Goal: Transaction & Acquisition: Obtain resource

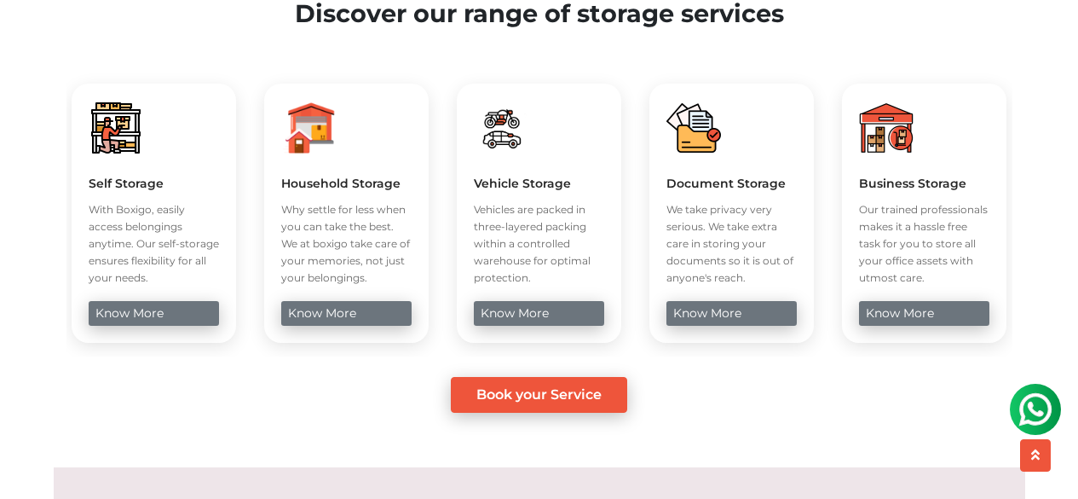
scroll to position [633, 0]
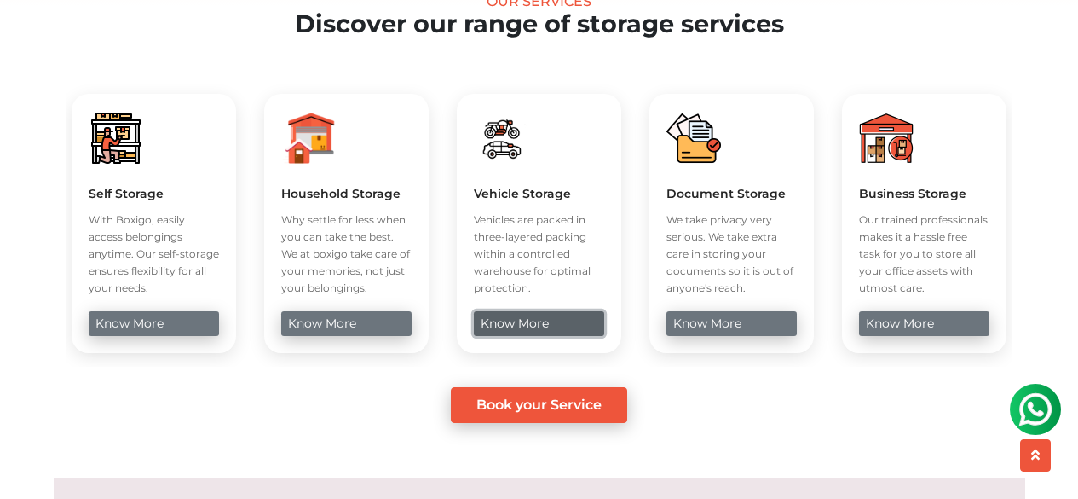
click at [512, 336] on link "know more" at bounding box center [539, 323] width 130 height 25
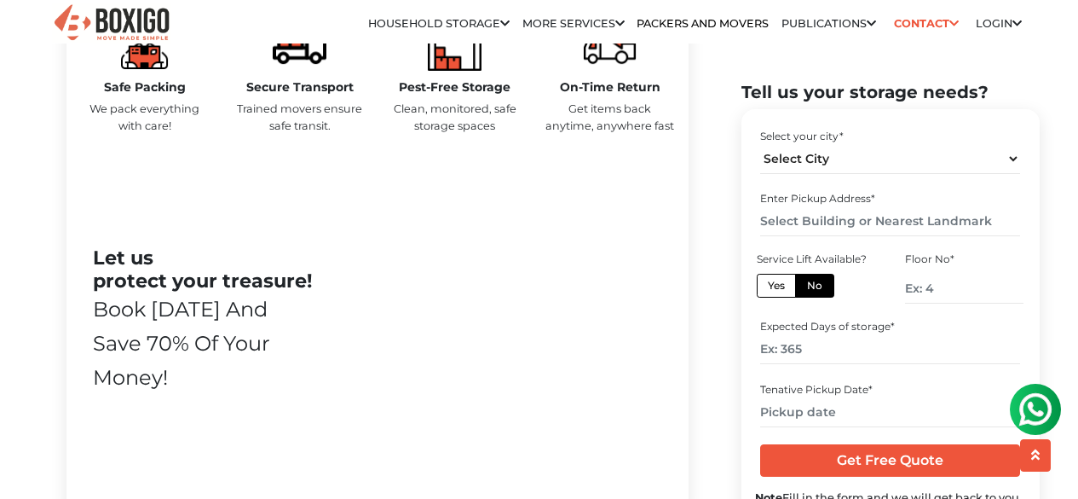
scroll to position [922, 0]
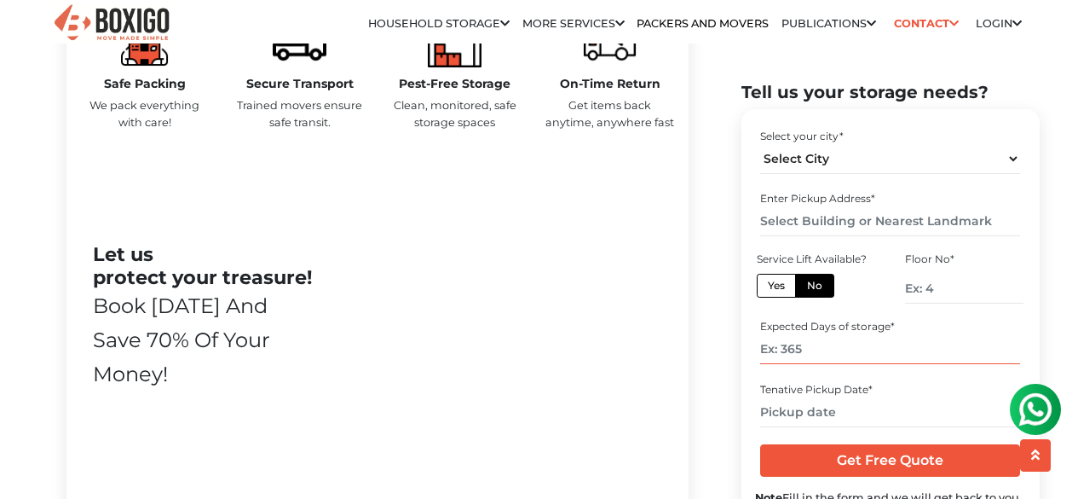
click at [783, 355] on input "number" at bounding box center [890, 349] width 260 height 30
type input "730"
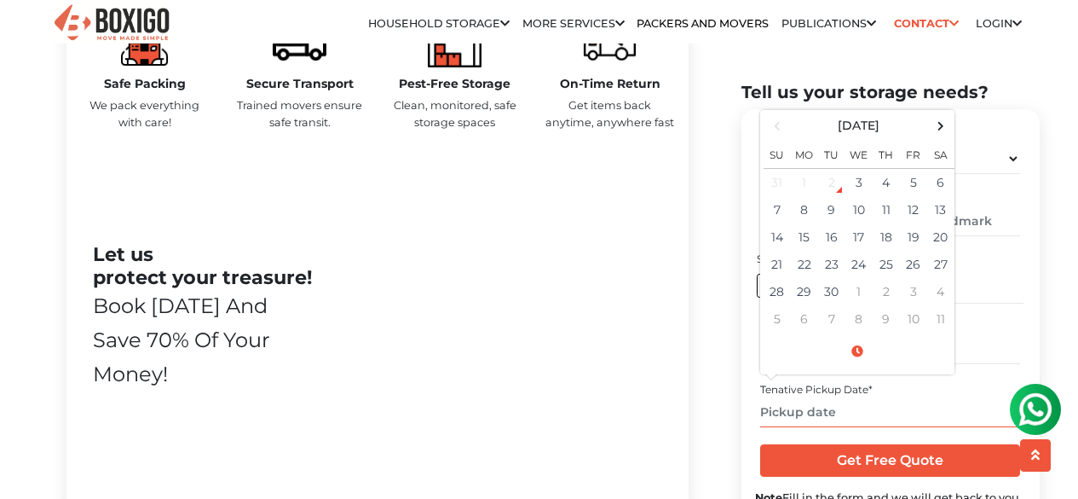
click at [860, 413] on input "text" at bounding box center [890, 411] width 260 height 30
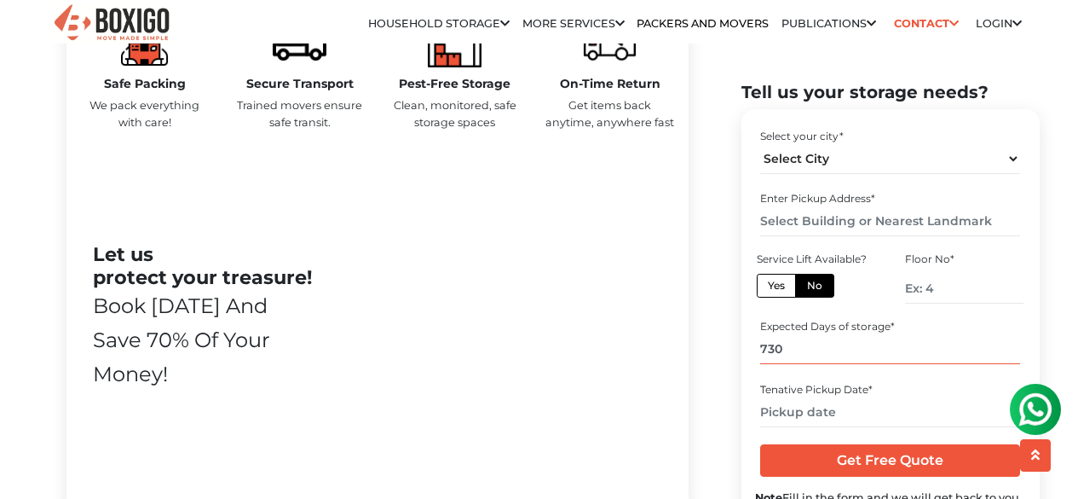
click at [768, 341] on input "730" at bounding box center [890, 349] width 260 height 30
click at [856, 147] on select "Select City [GEOGRAPHIC_DATA] [GEOGRAPHIC_DATA] [GEOGRAPHIC_DATA] [GEOGRAPHIC_D…" at bounding box center [890, 158] width 260 height 30
select select "[GEOGRAPHIC_DATA]"
click at [760, 143] on select "Select City [GEOGRAPHIC_DATA] [GEOGRAPHIC_DATA] [GEOGRAPHIC_DATA] [GEOGRAPHIC_D…" at bounding box center [890, 158] width 260 height 30
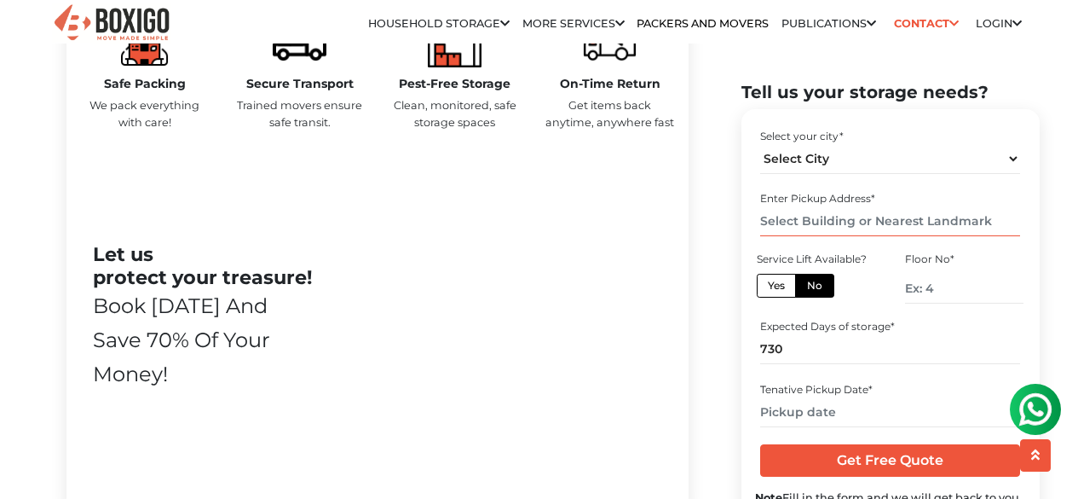
click at [795, 219] on input "text" at bounding box center [890, 221] width 260 height 30
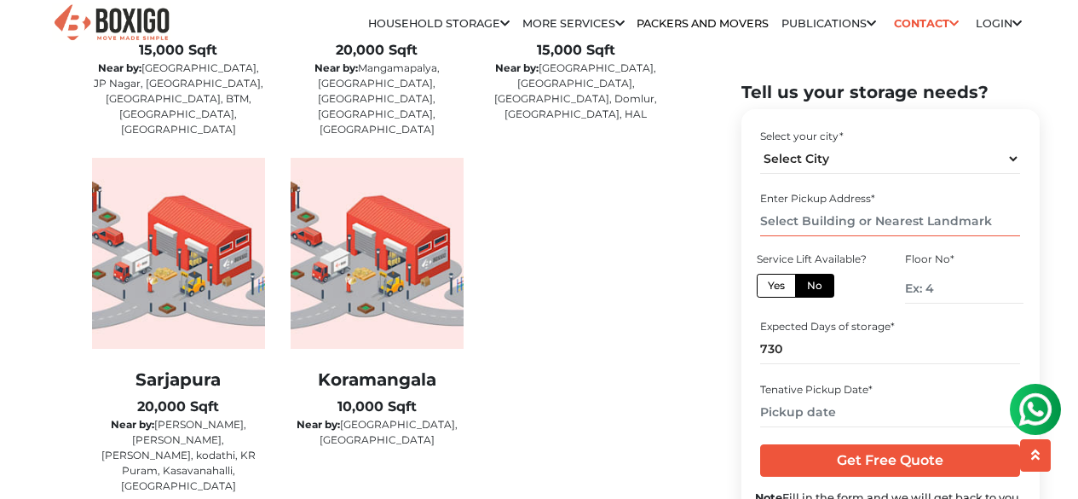
scroll to position [3112, 0]
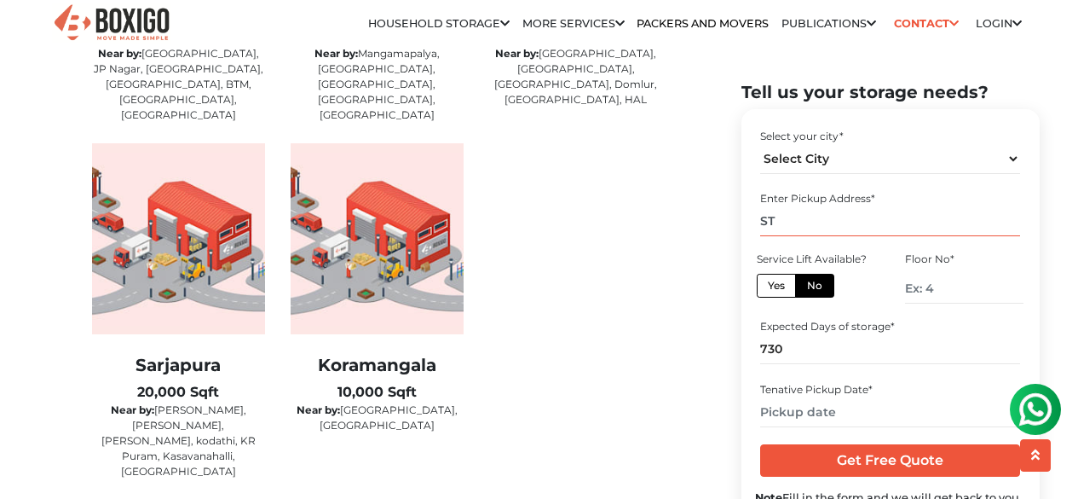
type input "S"
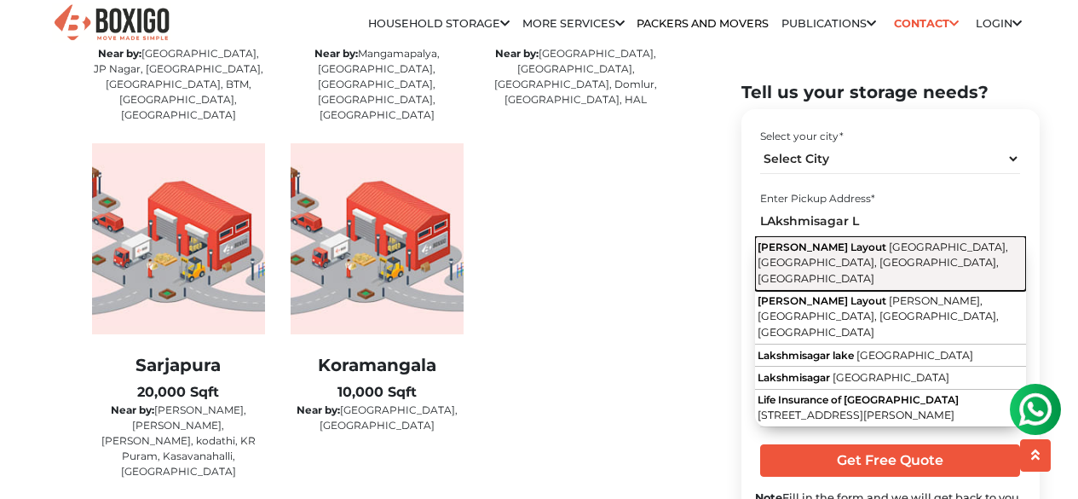
click at [844, 250] on span "[PERSON_NAME] Layout" at bounding box center [822, 245] width 129 height 13
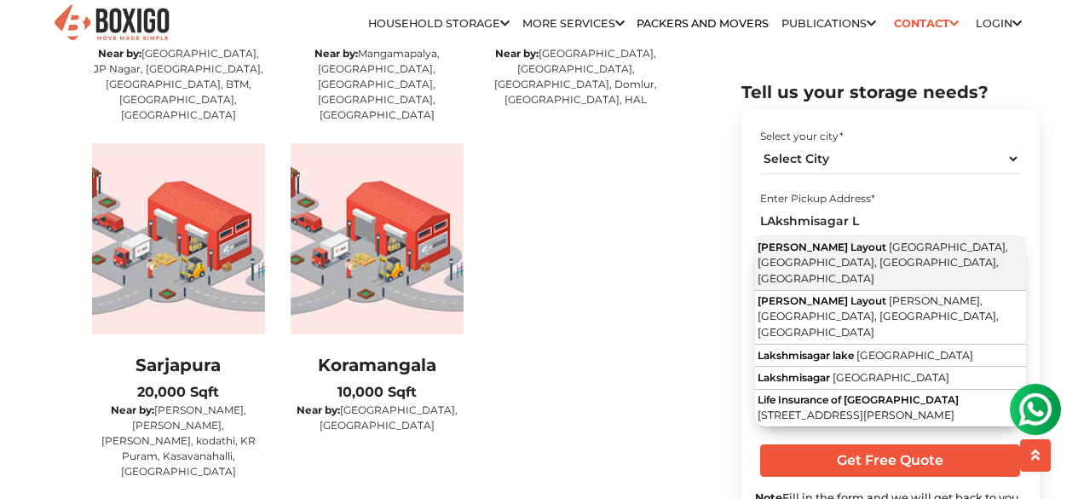
type input "Lakshmi Sagar Layout, [GEOGRAPHIC_DATA], [GEOGRAPHIC_DATA], [GEOGRAPHIC_DATA], …"
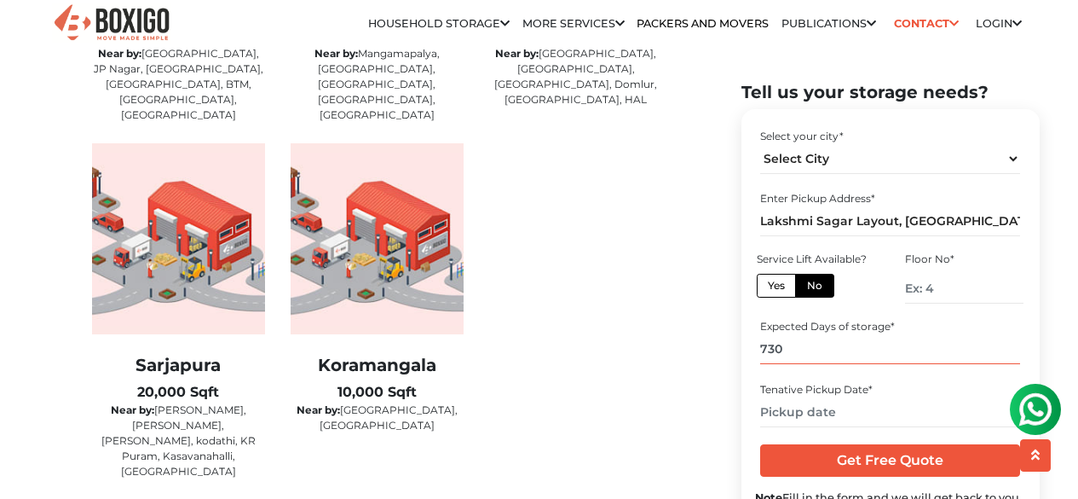
click at [763, 348] on input "730" at bounding box center [890, 349] width 260 height 30
type input "30"
click at [937, 286] on input "number" at bounding box center [964, 288] width 118 height 30
type input "1"
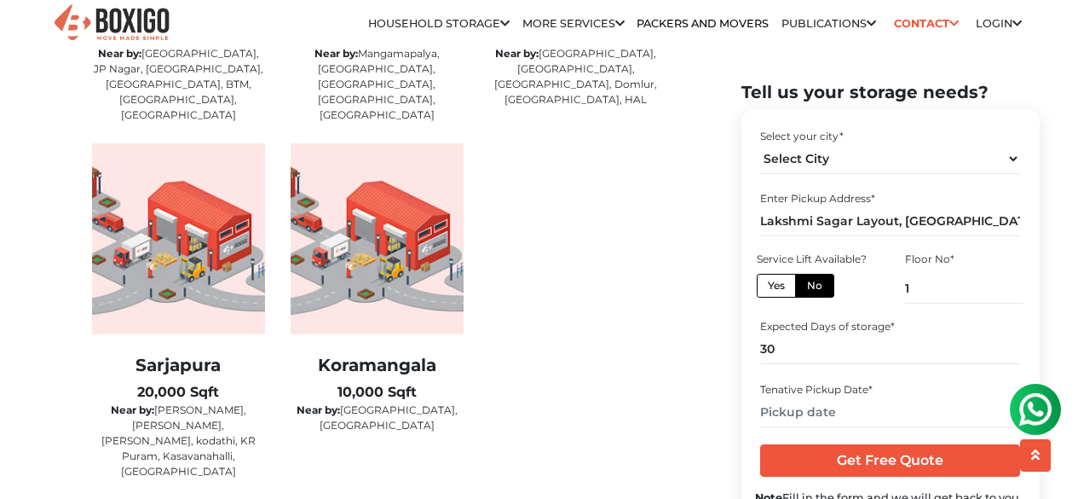
click at [1044, 274] on div "Home Storage Service Vehicle Storage Best Vehicle Storage in [GEOGRAPHIC_DATA] …" at bounding box center [539, 499] width 1078 height 7109
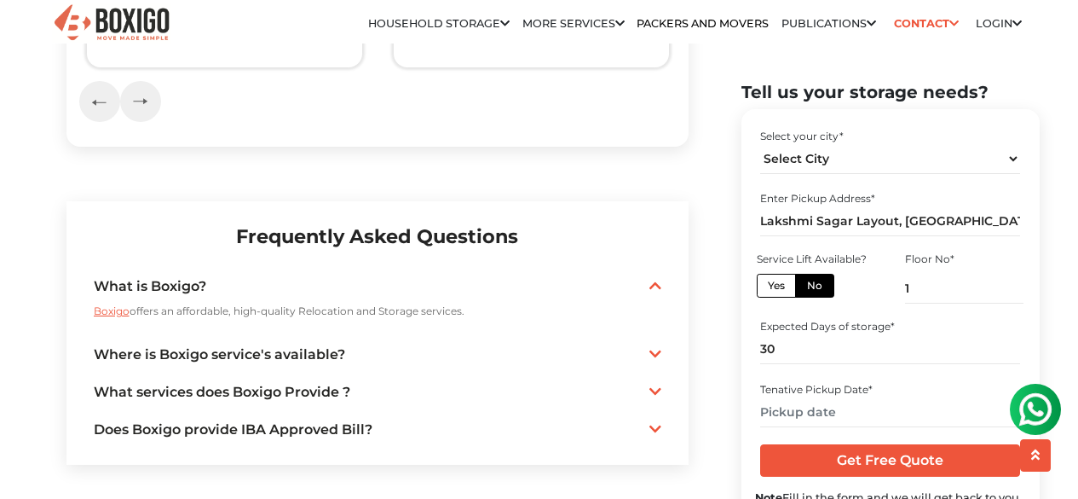
scroll to position [3862, 0]
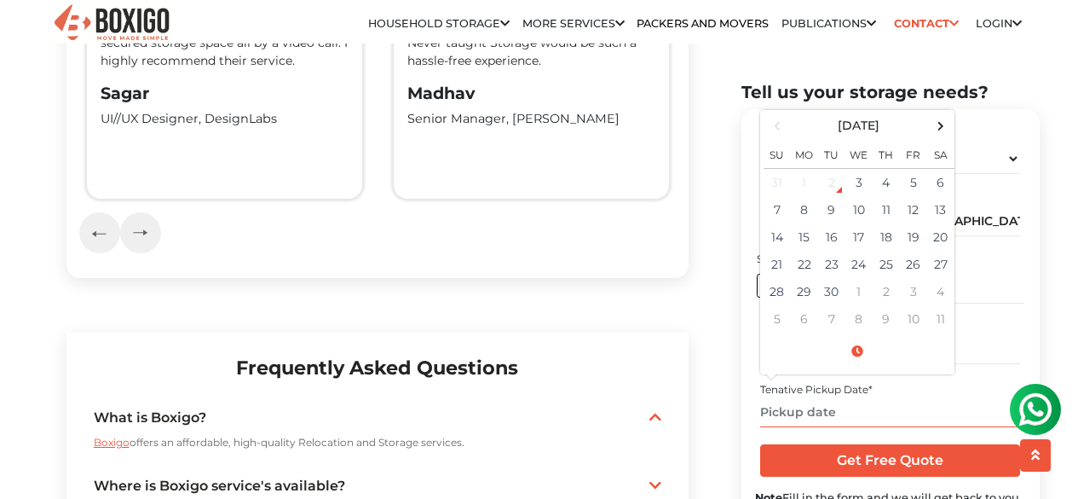
click at [823, 413] on input "text" at bounding box center [890, 411] width 260 height 30
click at [934, 128] on span at bounding box center [940, 124] width 23 height 23
click at [802, 262] on td "20" at bounding box center [804, 263] width 27 height 27
type input "[DATE] 12:00 AM"
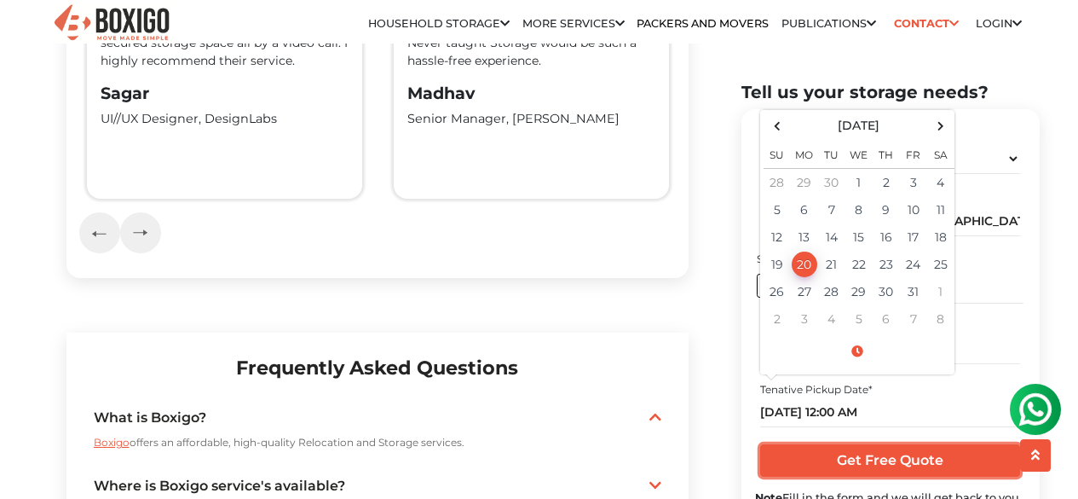
click at [903, 458] on input "Get Free Quote" at bounding box center [890, 460] width 260 height 32
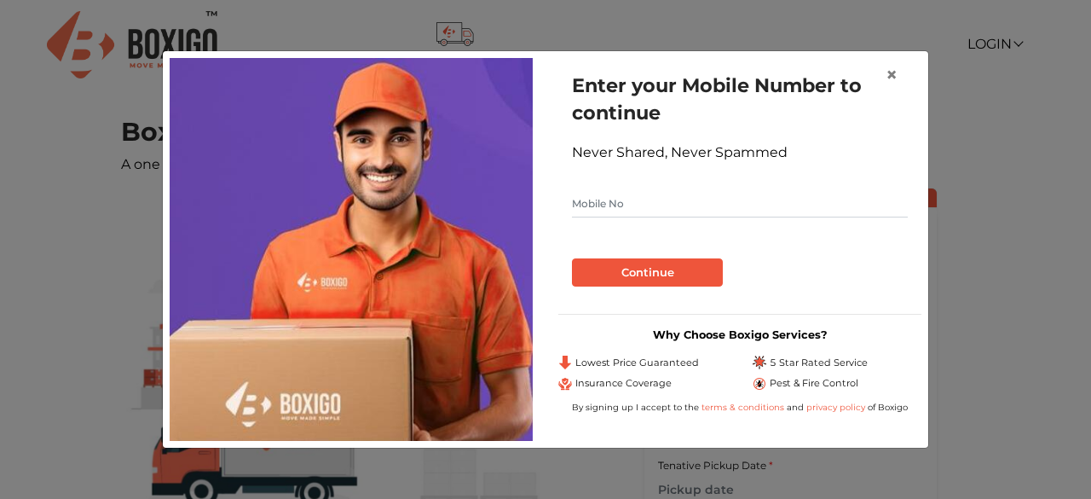
click at [656, 205] on input "text" at bounding box center [740, 203] width 336 height 27
type input "988"
click at [897, 73] on span "×" at bounding box center [891, 74] width 12 height 25
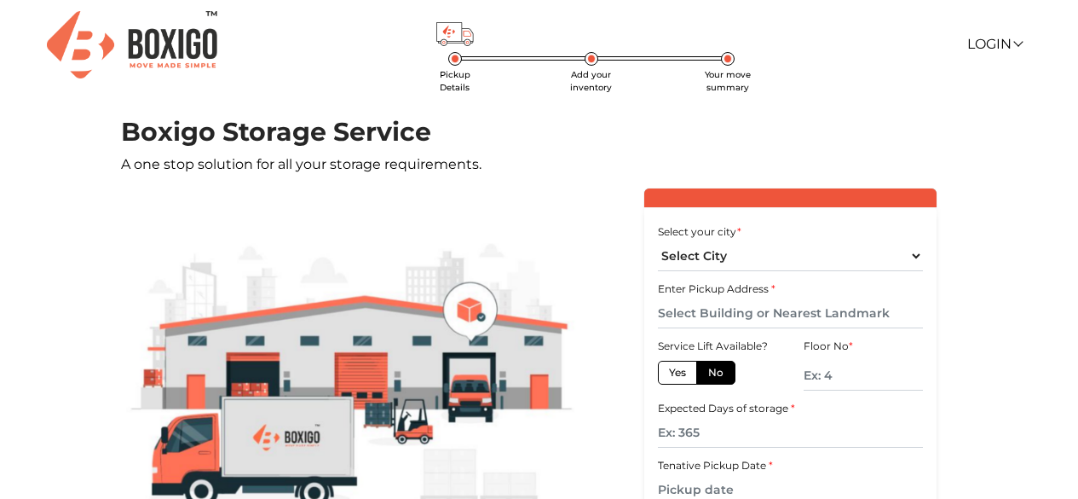
click at [670, 140] on h1 "Boxigo Storage Service" at bounding box center [539, 132] width 837 height 31
